Goal: Information Seeking & Learning: Check status

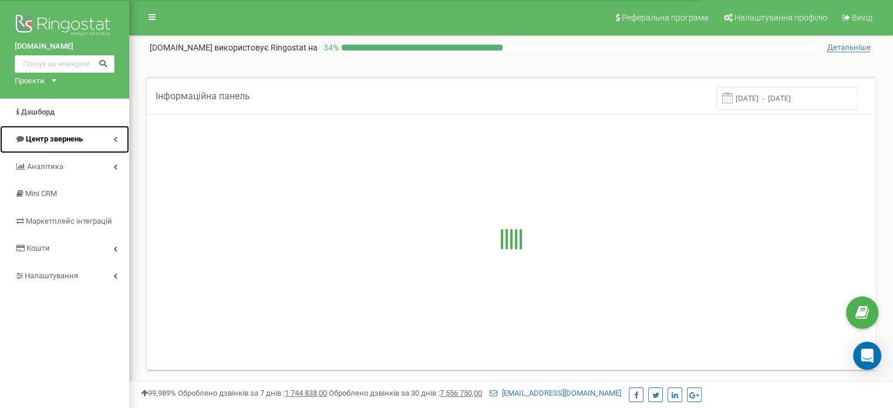
drag, startPoint x: 0, startPoint y: 0, endPoint x: 79, endPoint y: 131, distance: 153.1
click at [79, 131] on link "Центр звернень" at bounding box center [64, 140] width 129 height 28
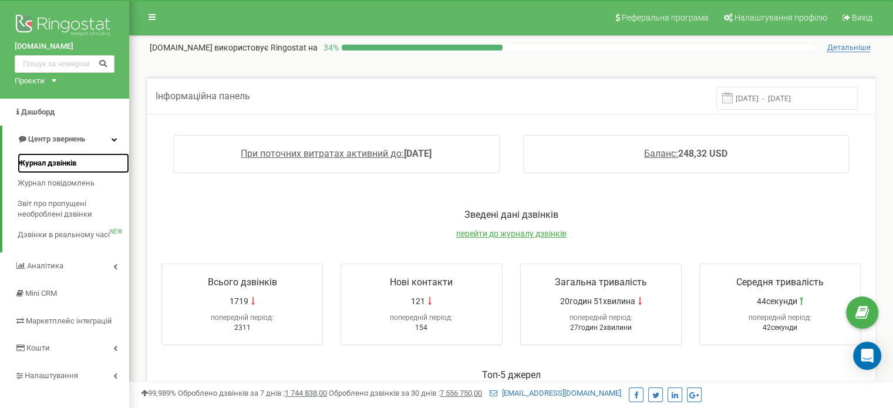
click at [52, 161] on span "Журнал дзвінків" at bounding box center [47, 163] width 59 height 11
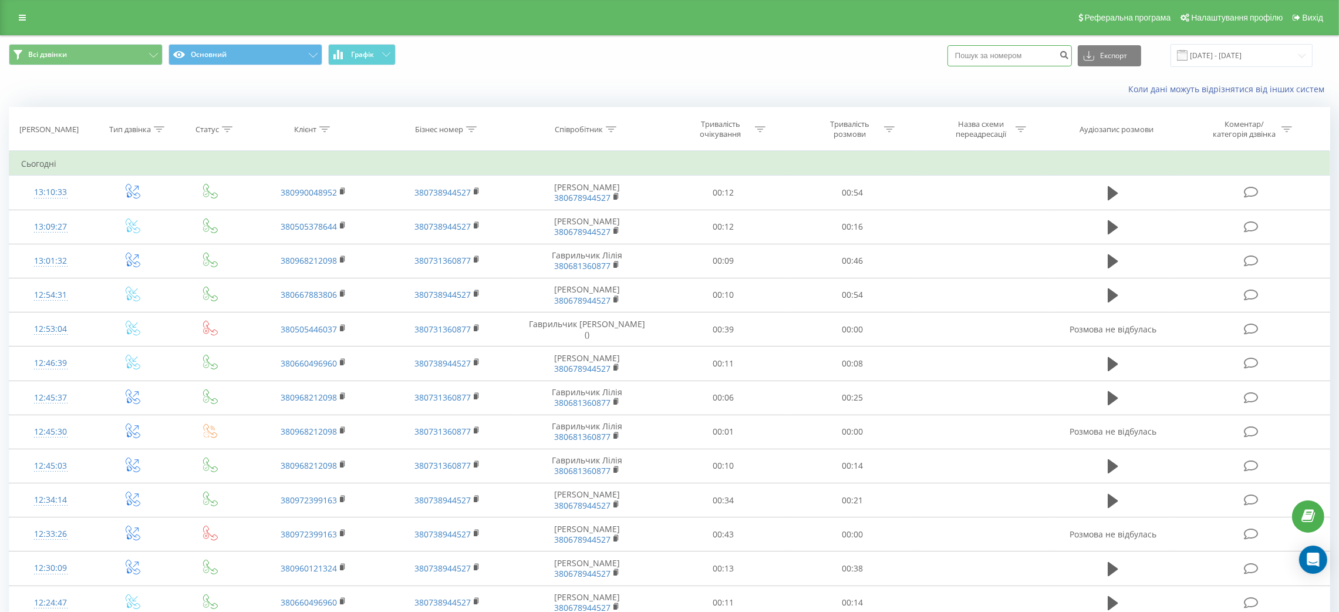
click at [989, 61] on input at bounding box center [1010, 55] width 124 height 21
paste input "095 531 01 20"
type input "0955310120"
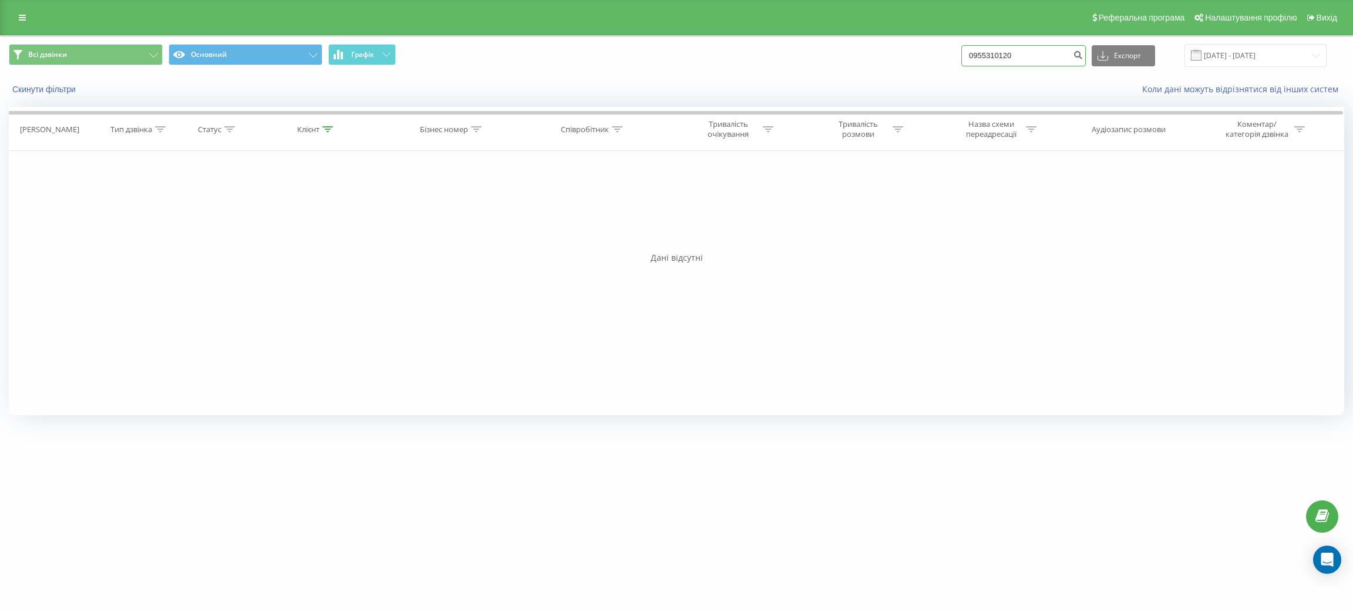
click at [1042, 59] on input "0955310120" at bounding box center [1023, 55] width 124 height 21
paste input "7424812"
type input "0957424812"
click at [1083, 51] on icon "submit" at bounding box center [1078, 53] width 10 height 7
